Goal: Task Accomplishment & Management: Use online tool/utility

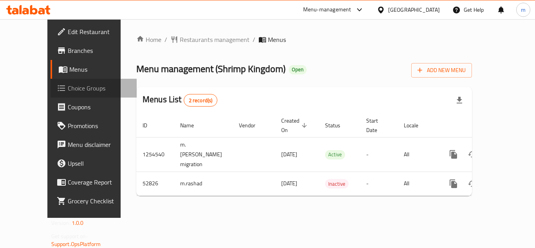
click at [68, 88] on span "Choice Groups" at bounding box center [99, 87] width 63 height 9
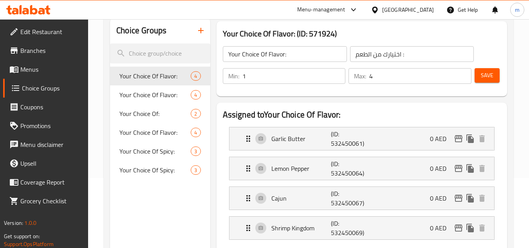
scroll to position [78, 0]
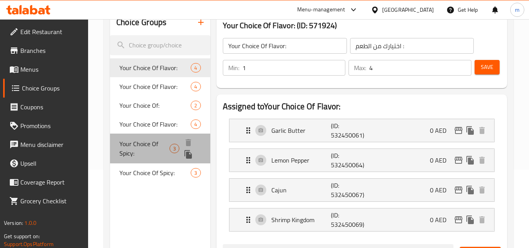
click at [145, 141] on span "Your Choice Of Spicy:" at bounding box center [144, 148] width 50 height 19
type input "Your Choice Of Spicy:"
type input "اختيارك من الحرارة"
type input "3"
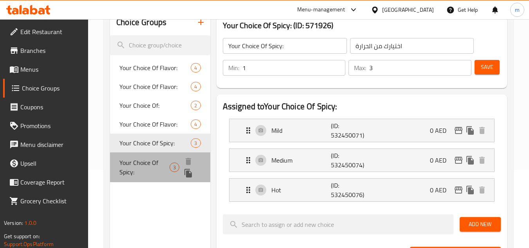
click at [136, 168] on span "Your Choice Of Spicy:" at bounding box center [144, 167] width 50 height 19
type input "إختيارك من الحار:"
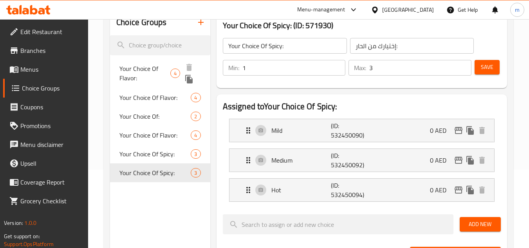
scroll to position [0, 0]
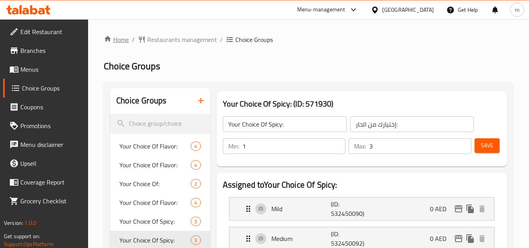
click at [117, 44] on link "Home" at bounding box center [116, 39] width 25 height 9
